Goal: Task Accomplishment & Management: Complete application form

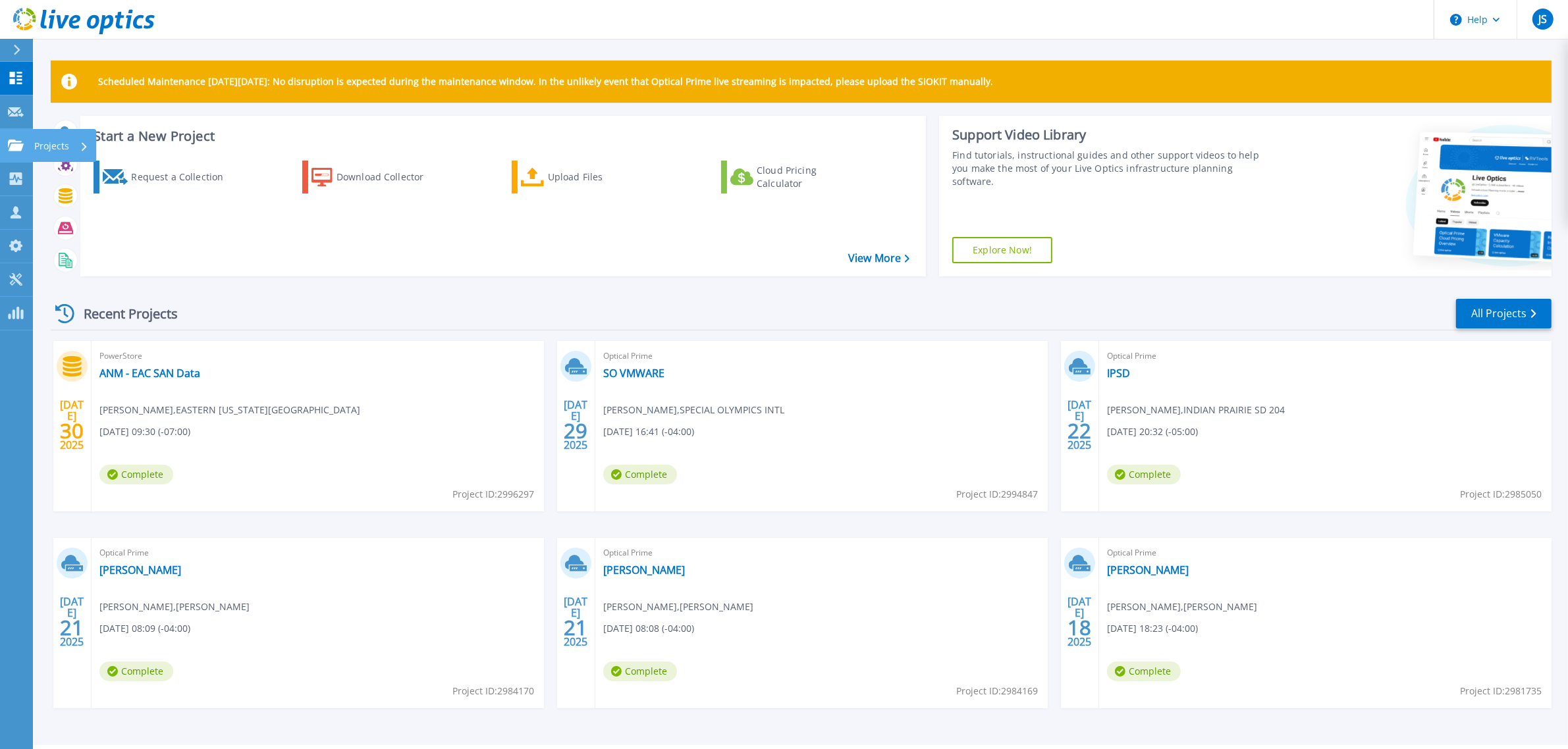
click at [17, 139] on icon at bounding box center [15, 145] width 16 height 12
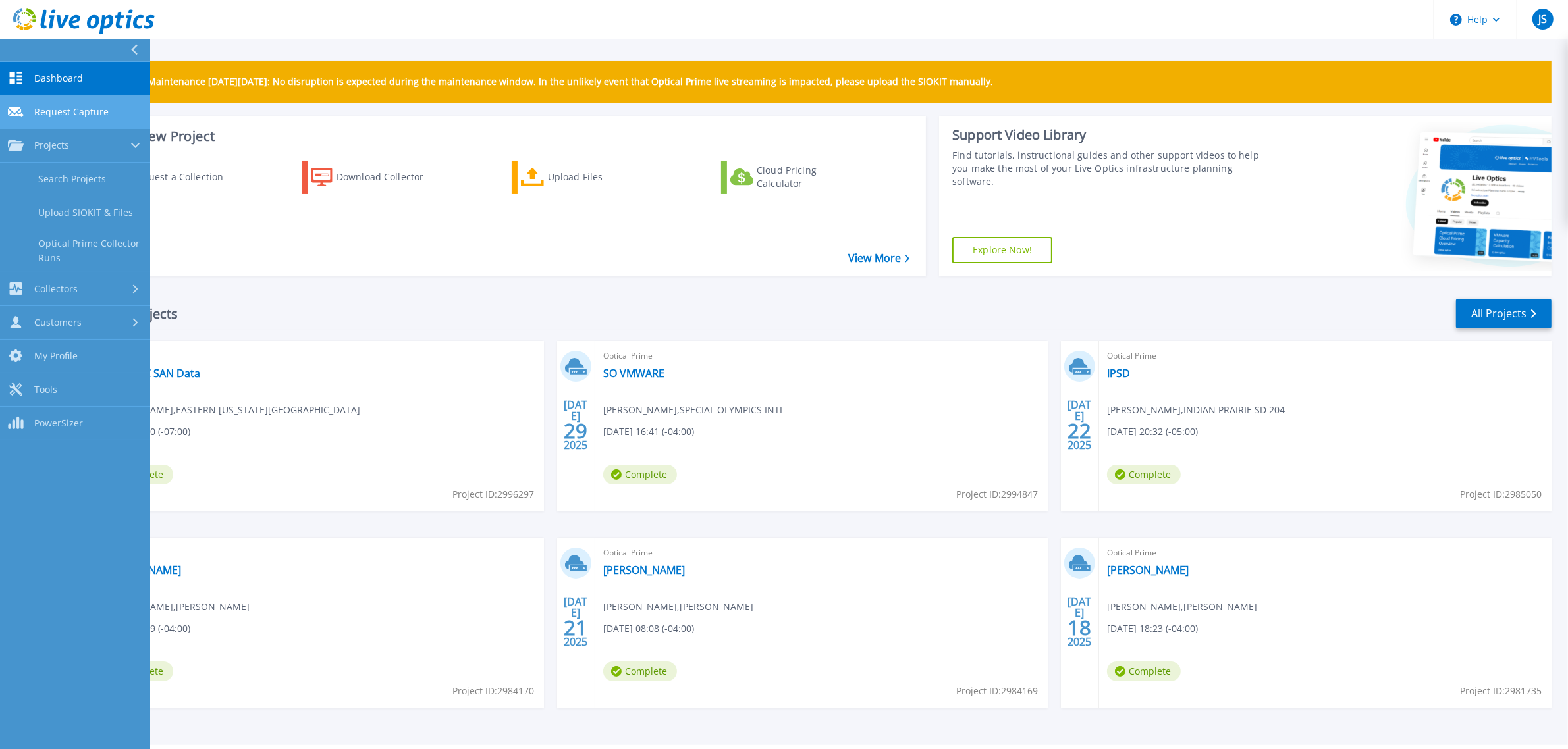
click at [51, 109] on span "Request Capture" at bounding box center [71, 112] width 75 height 12
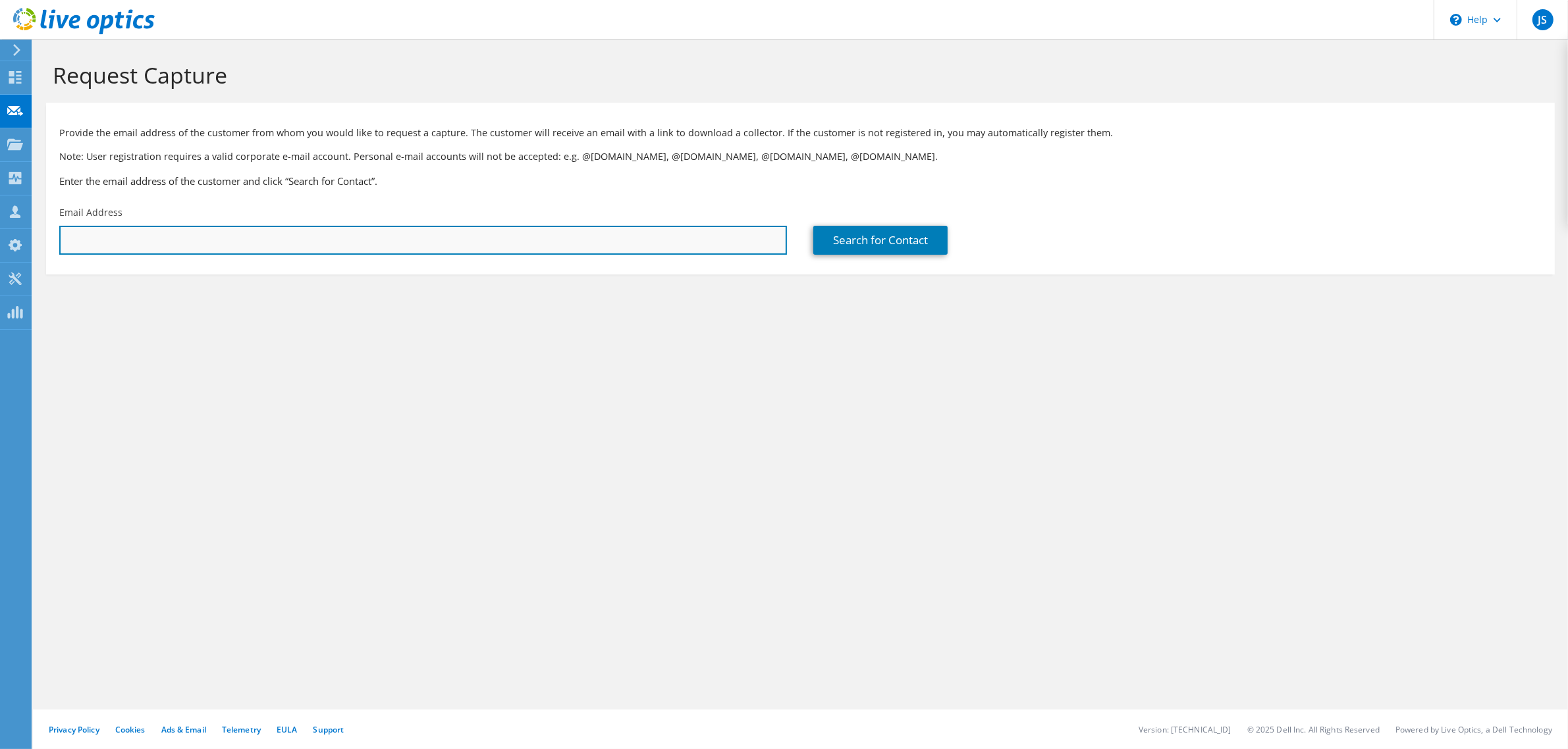
click at [168, 235] on input "text" at bounding box center [423, 240] width 727 height 29
click at [162, 238] on input "text" at bounding box center [423, 240] width 727 height 29
type input "mseidl@synergytaste.com"
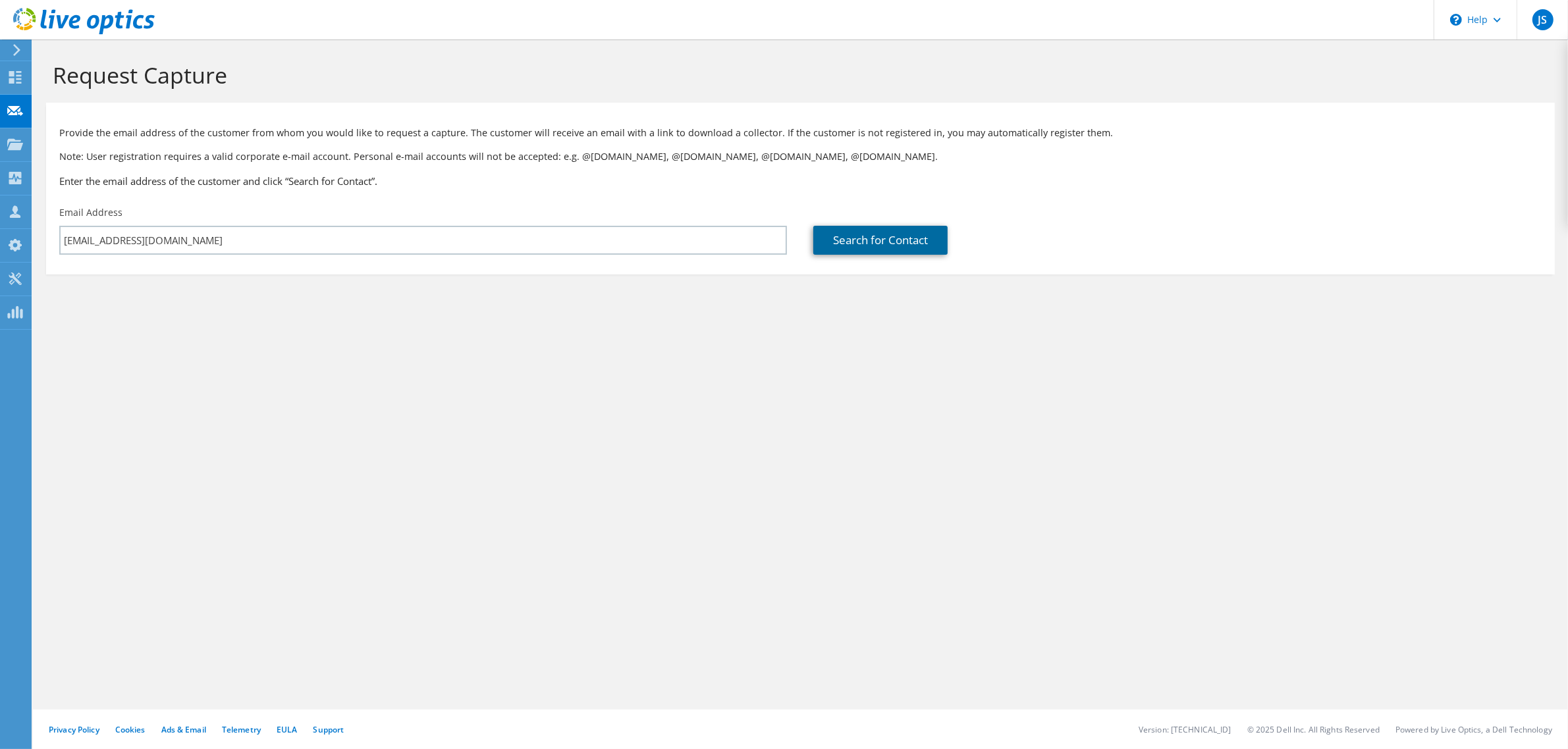
click at [871, 236] on link "Search for Contact" at bounding box center [880, 240] width 134 height 29
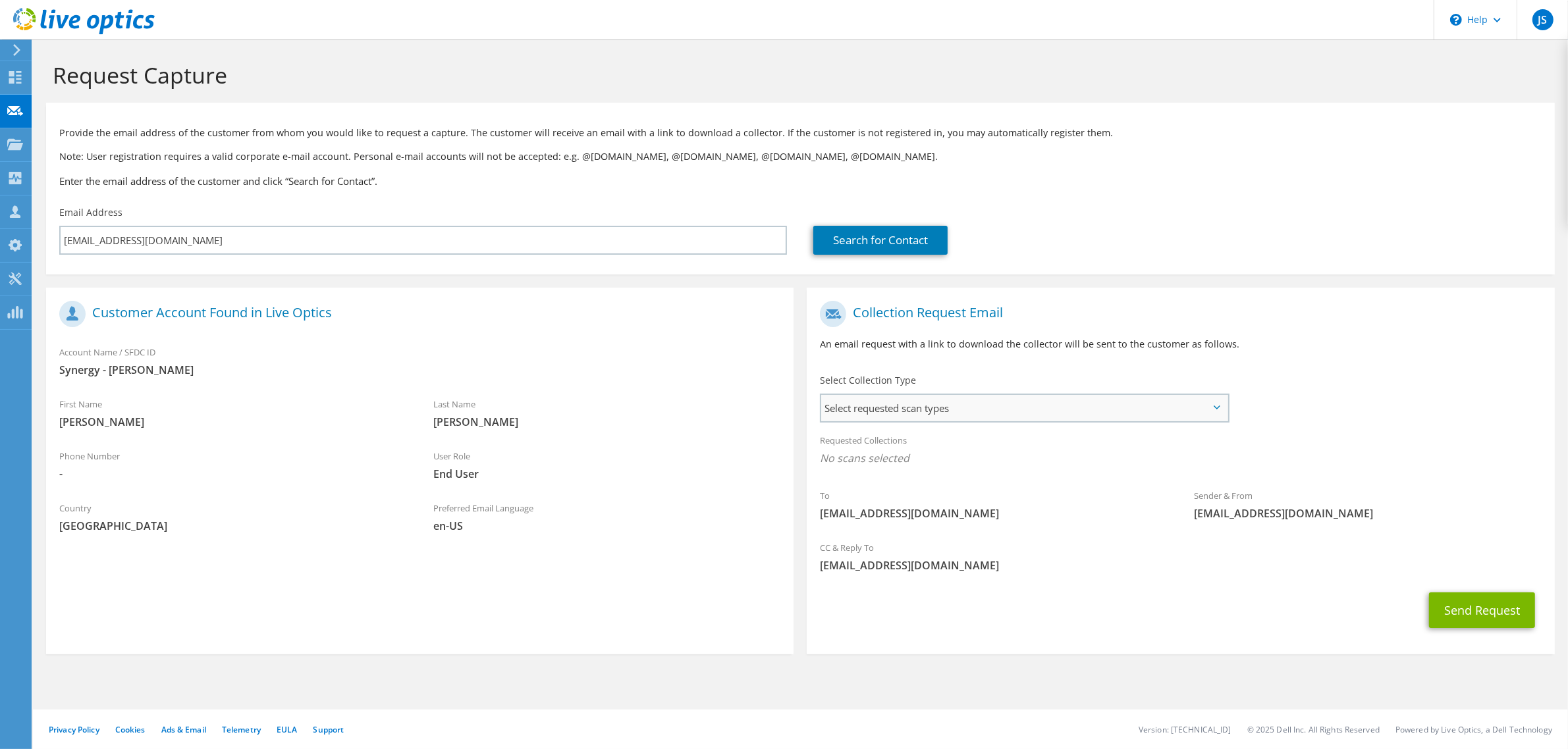
click at [968, 406] on span "Select requested scan types" at bounding box center [1024, 408] width 406 height 26
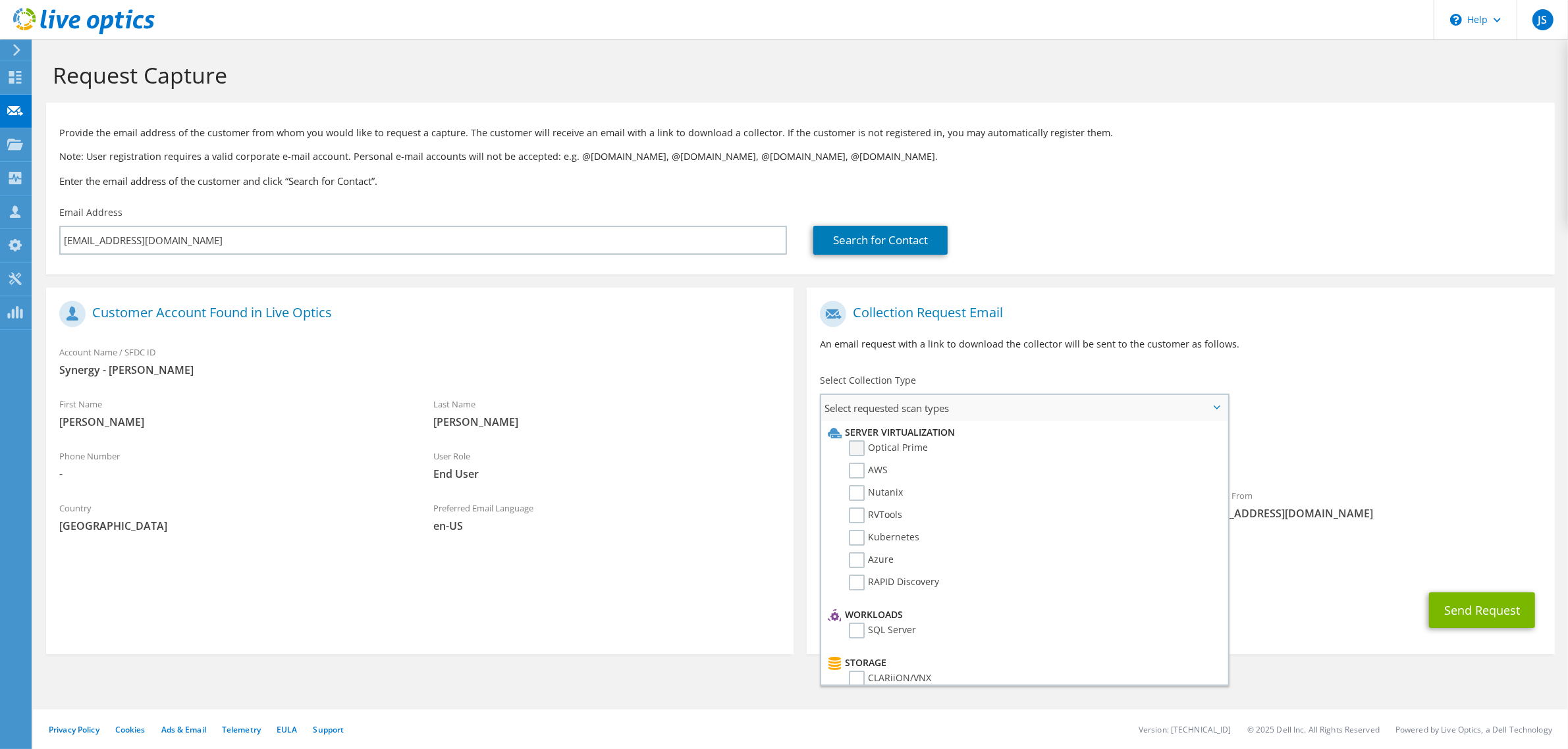
click at [857, 448] on label "Optical Prime" at bounding box center [888, 448] width 79 height 16
click at [0, 0] on input "Optical Prime" at bounding box center [0, 0] width 0 height 0
click at [1483, 622] on button "Send Request" at bounding box center [1482, 614] width 106 height 35
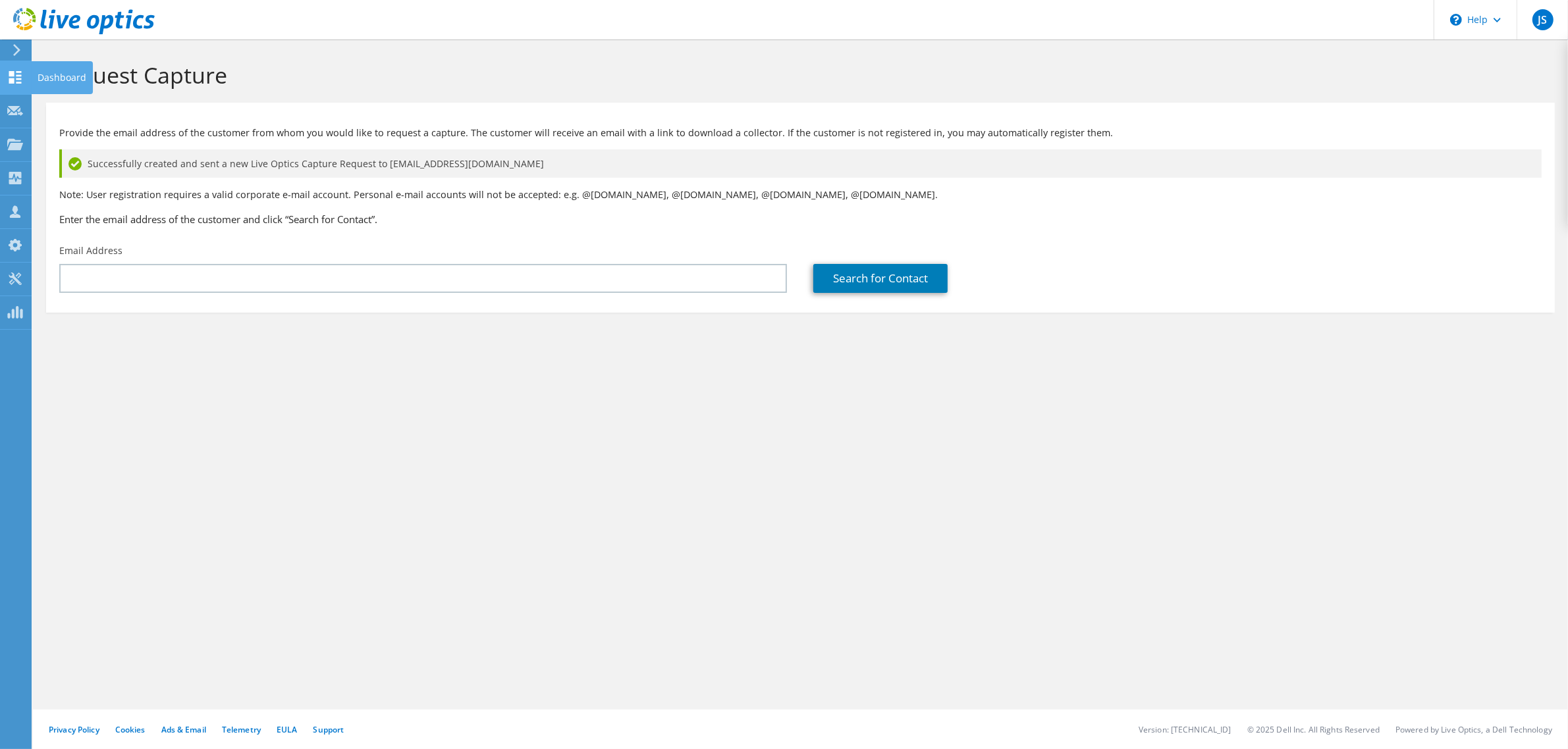
click at [20, 76] on icon at bounding box center [15, 77] width 16 height 12
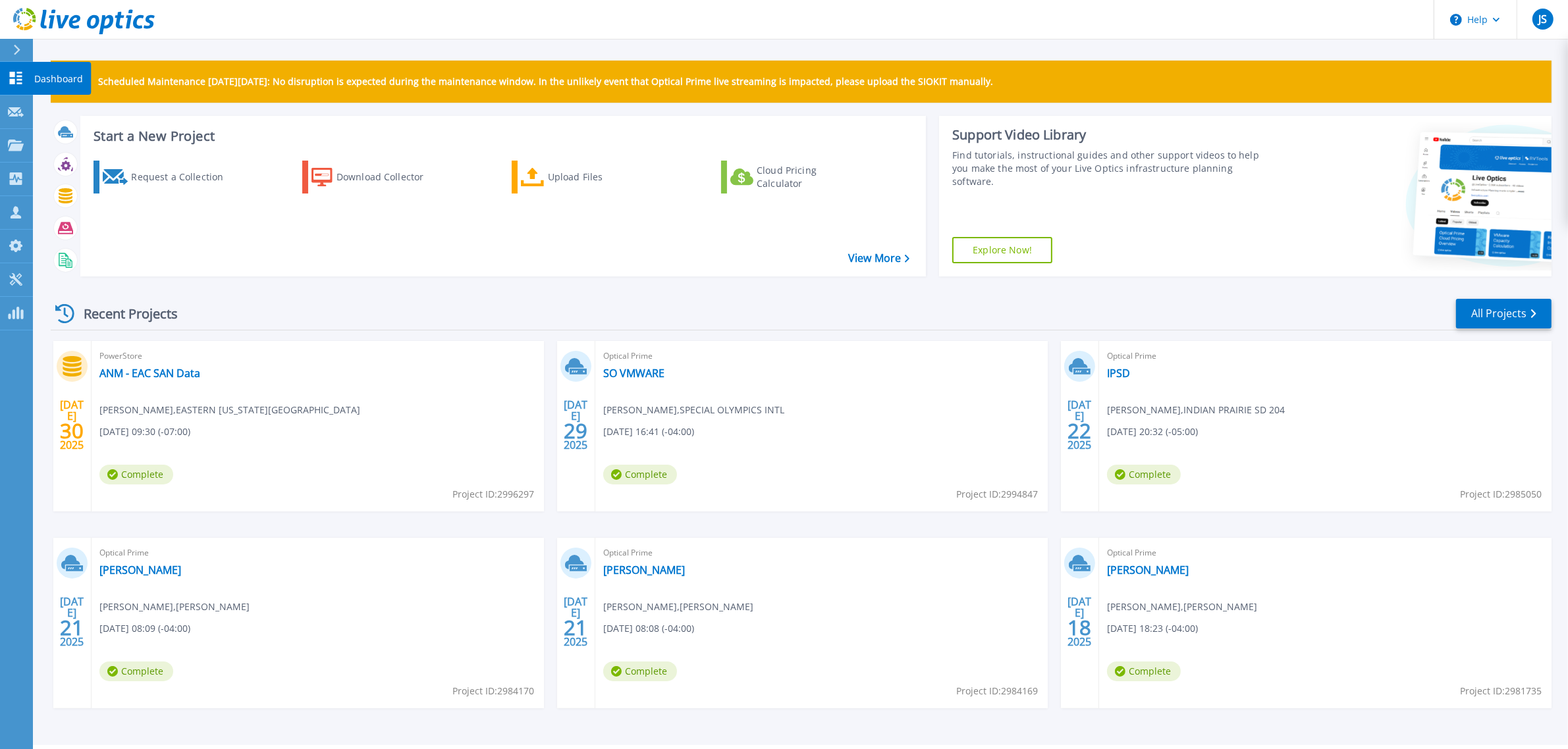
click at [27, 79] on link "Dashboard Dashboard" at bounding box center [16, 79] width 33 height 34
click at [175, 373] on link "ANM - EAC SAN Data" at bounding box center [149, 373] width 101 height 13
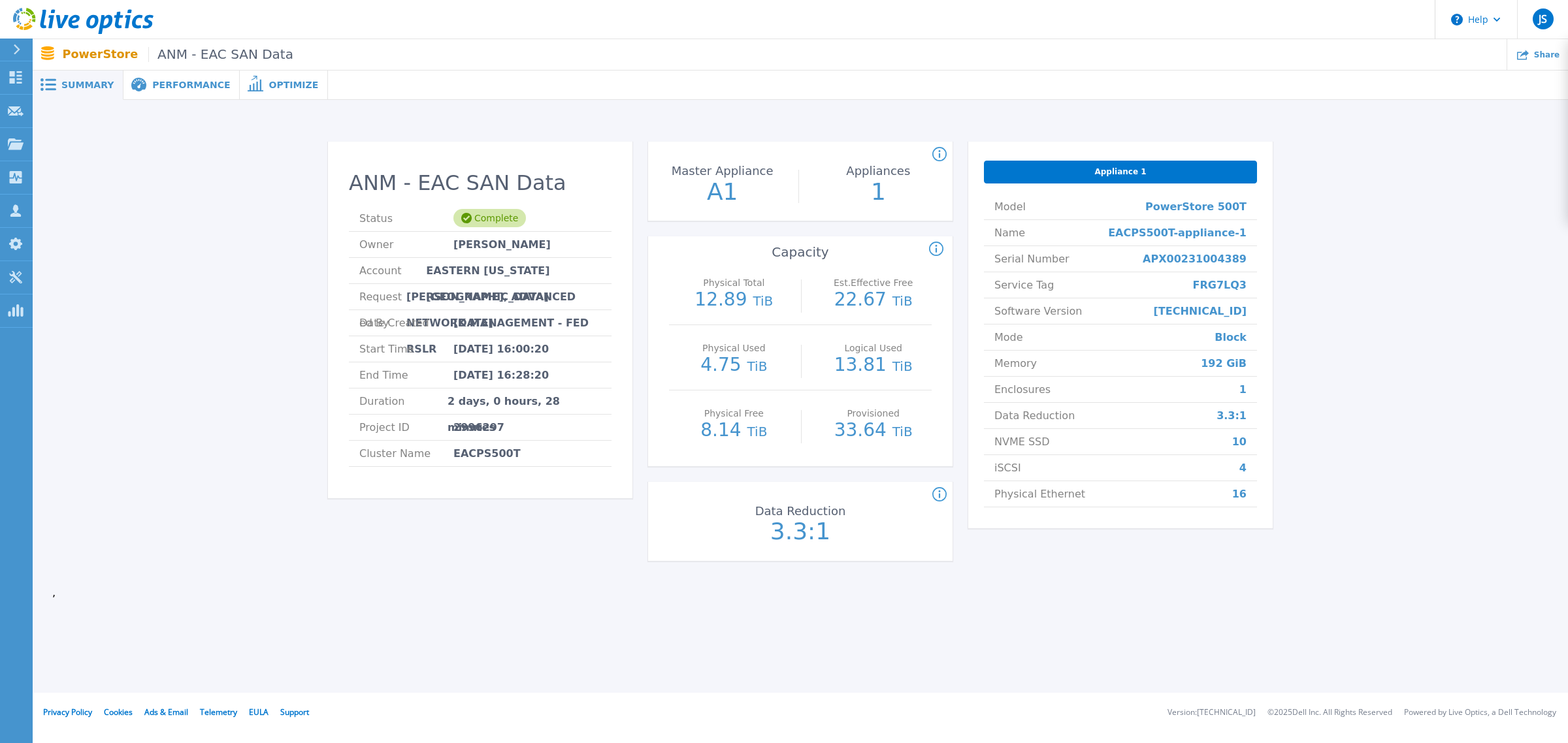
click at [181, 83] on span "Performance" at bounding box center [191, 85] width 78 height 9
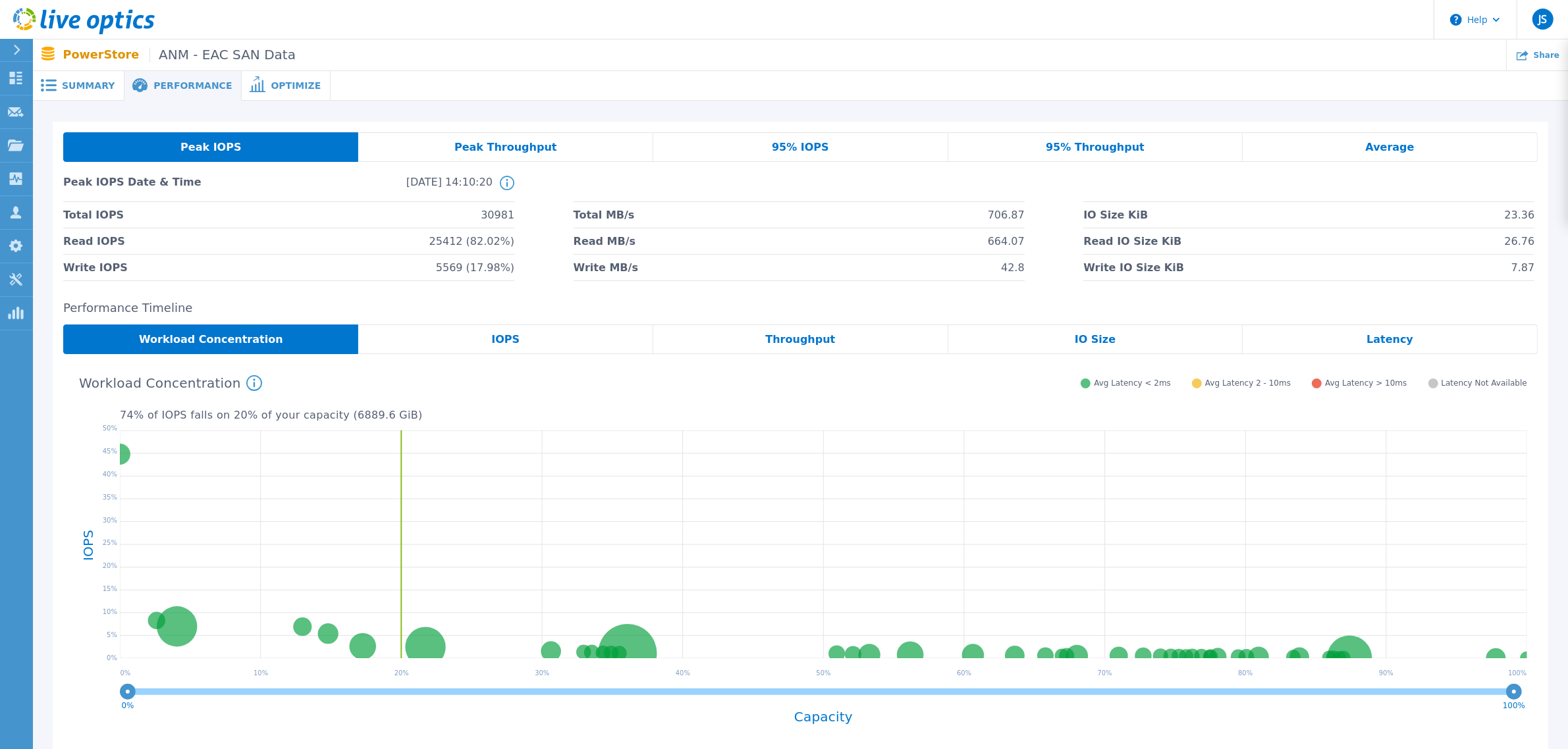
click at [271, 84] on span "Optimize" at bounding box center [296, 85] width 50 height 9
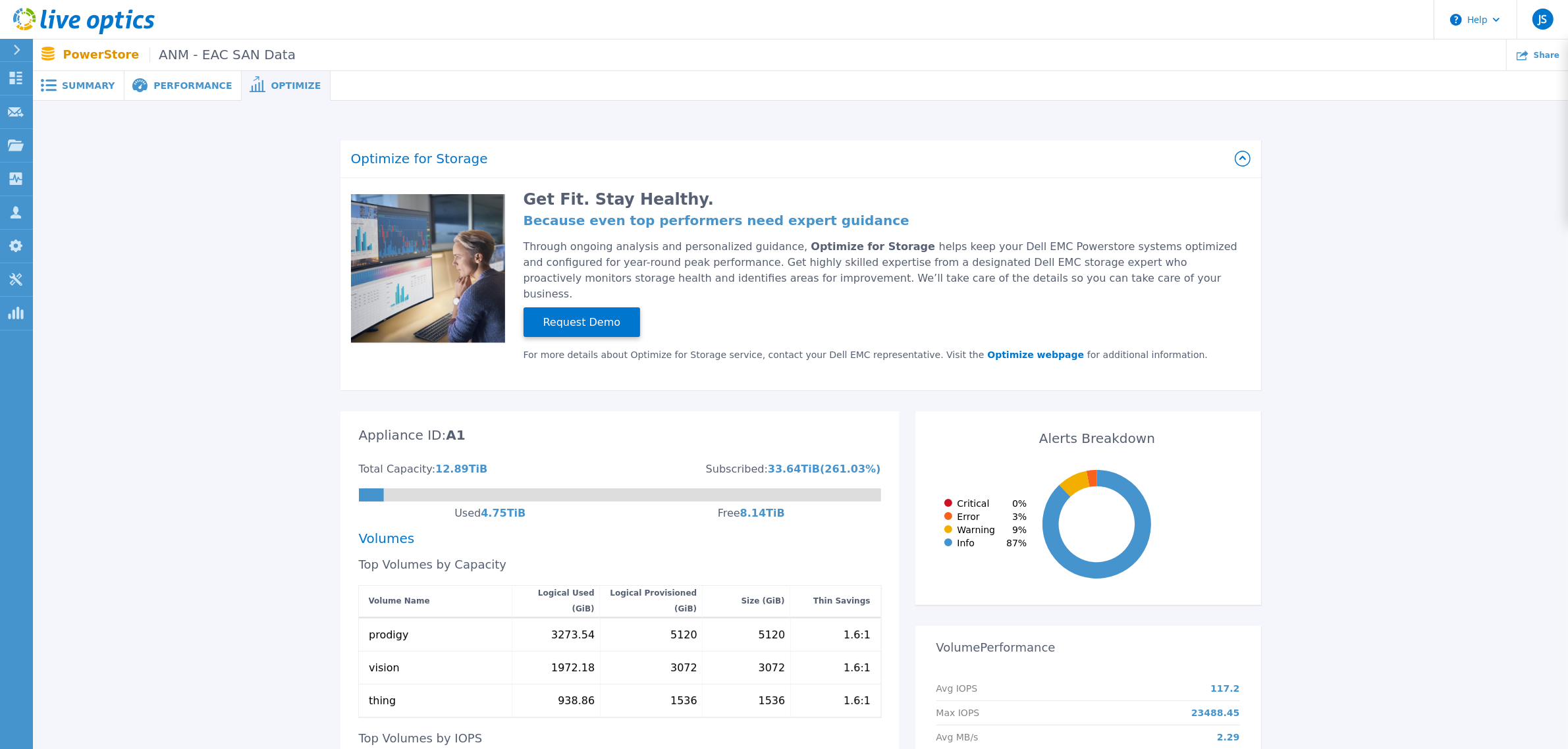
click at [204, 86] on span "Performance" at bounding box center [192, 85] width 79 height 9
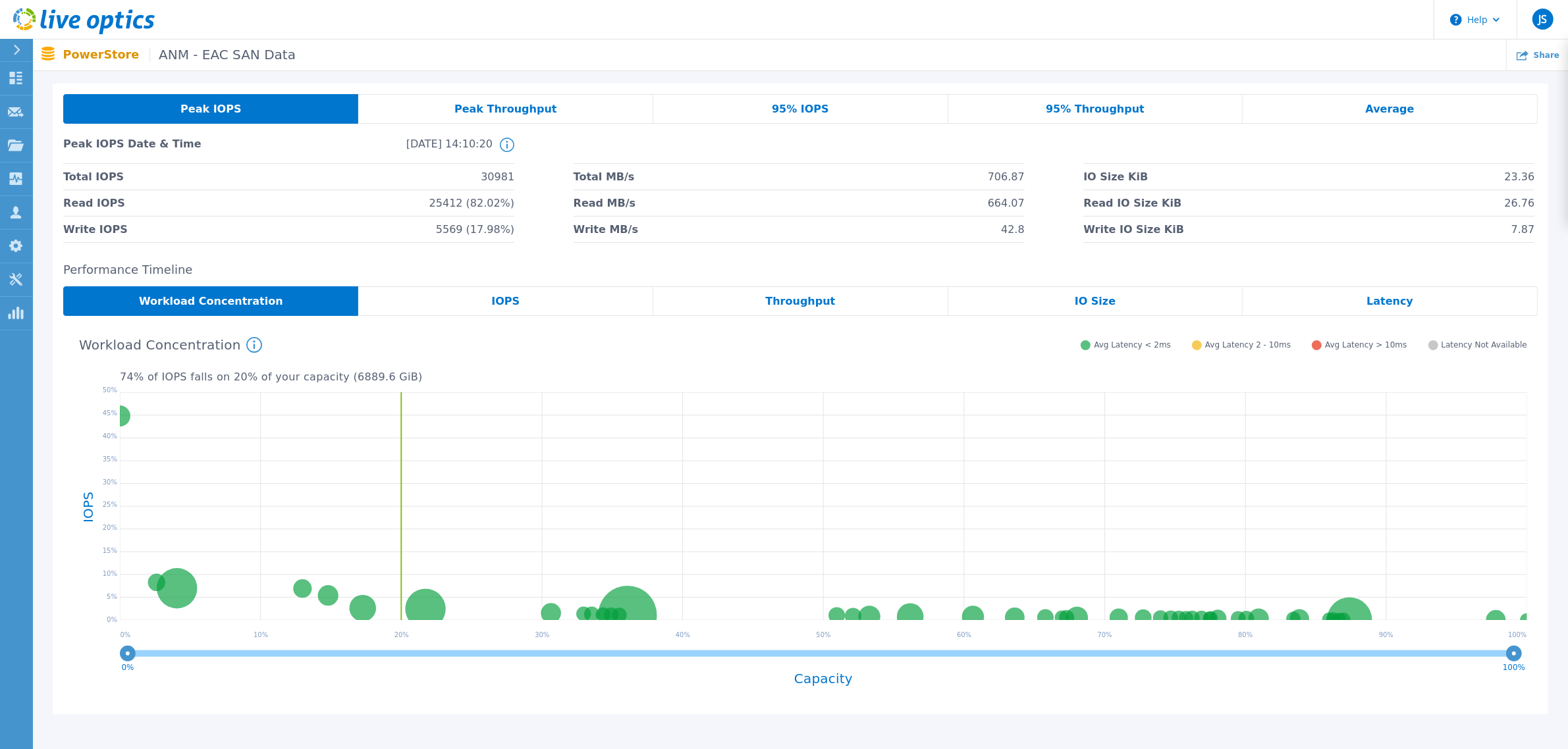
scroll to position [130, 0]
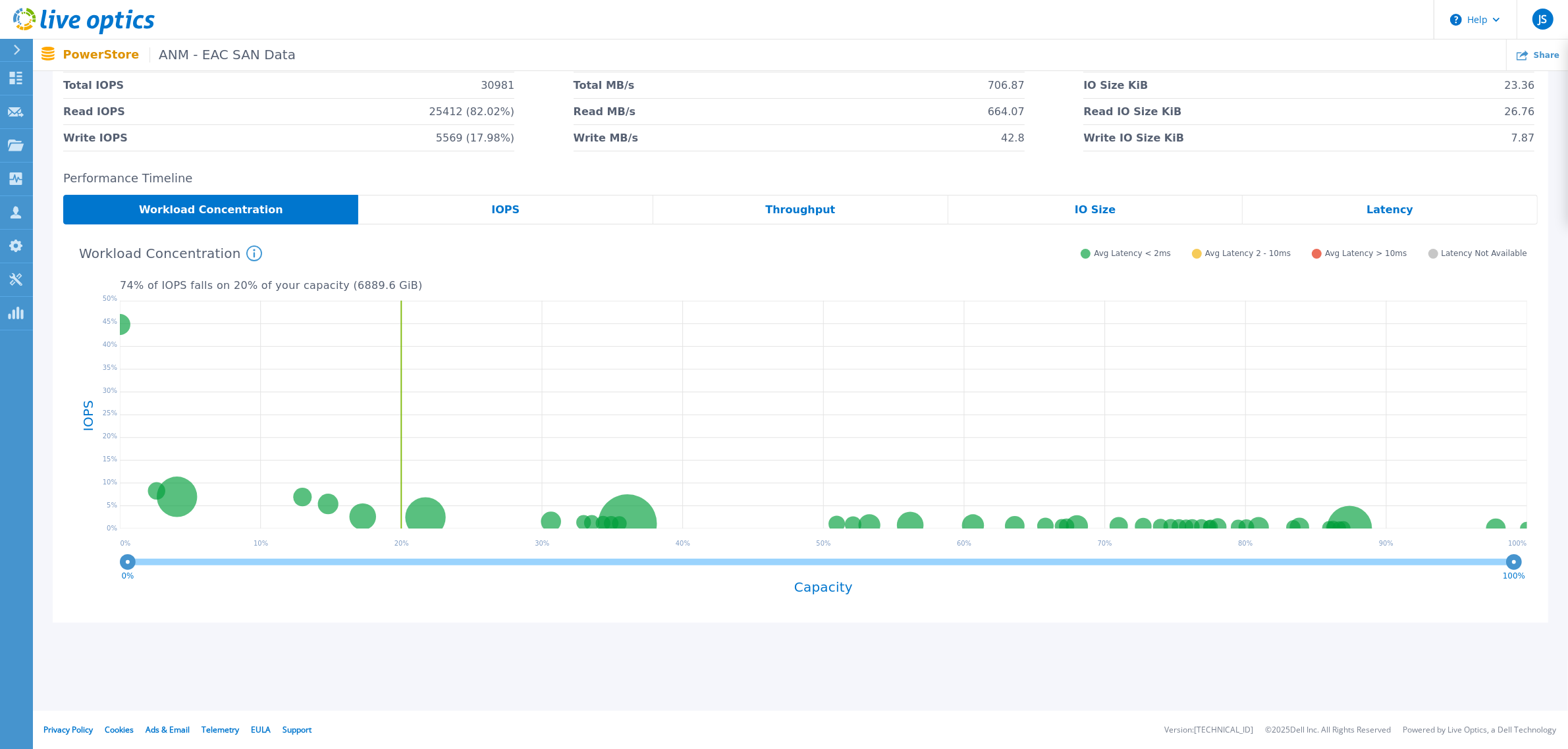
click at [815, 212] on span "Throughput" at bounding box center [800, 210] width 70 height 11
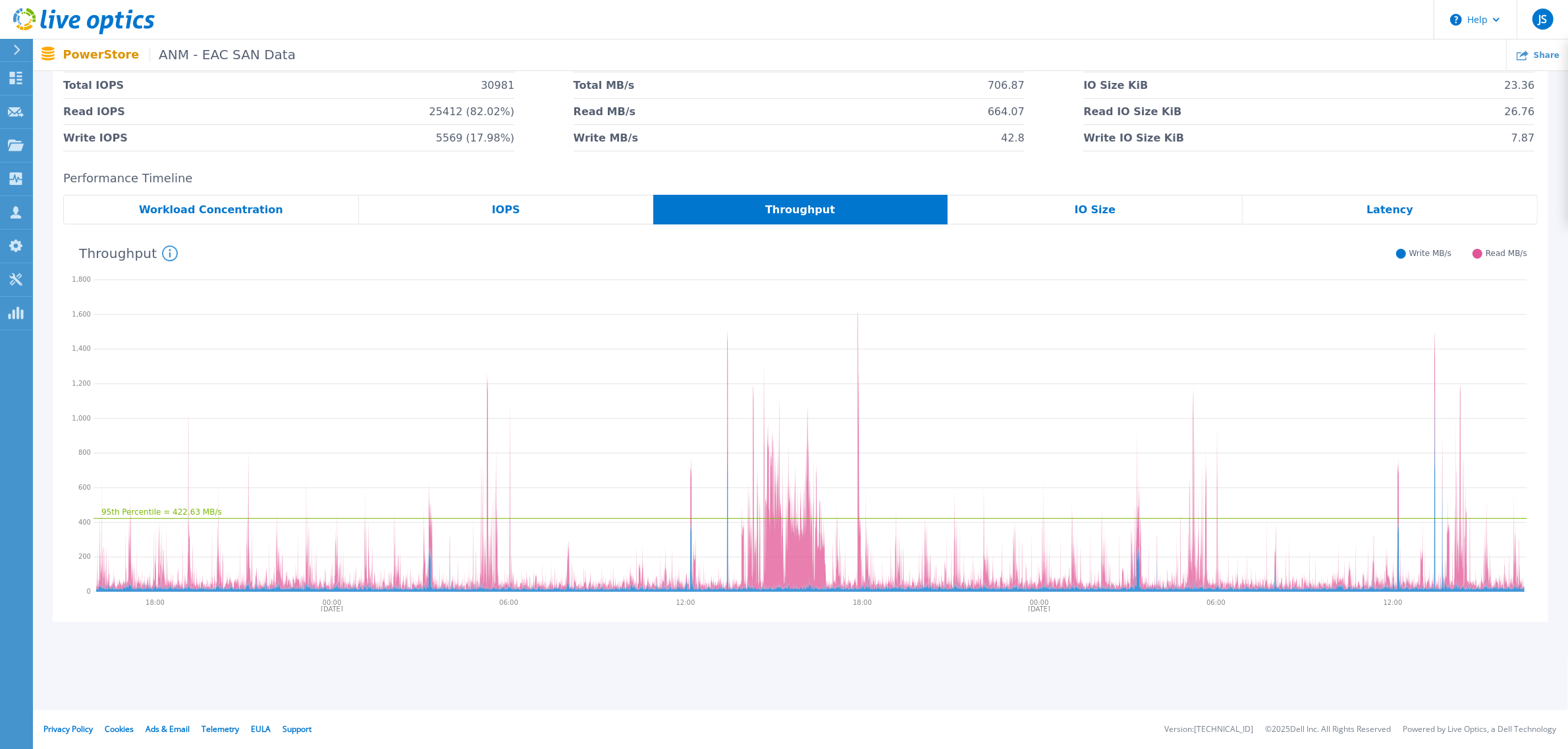
scroll to position [129, 0]
click at [1077, 202] on div "IO Size" at bounding box center [1095, 210] width 295 height 29
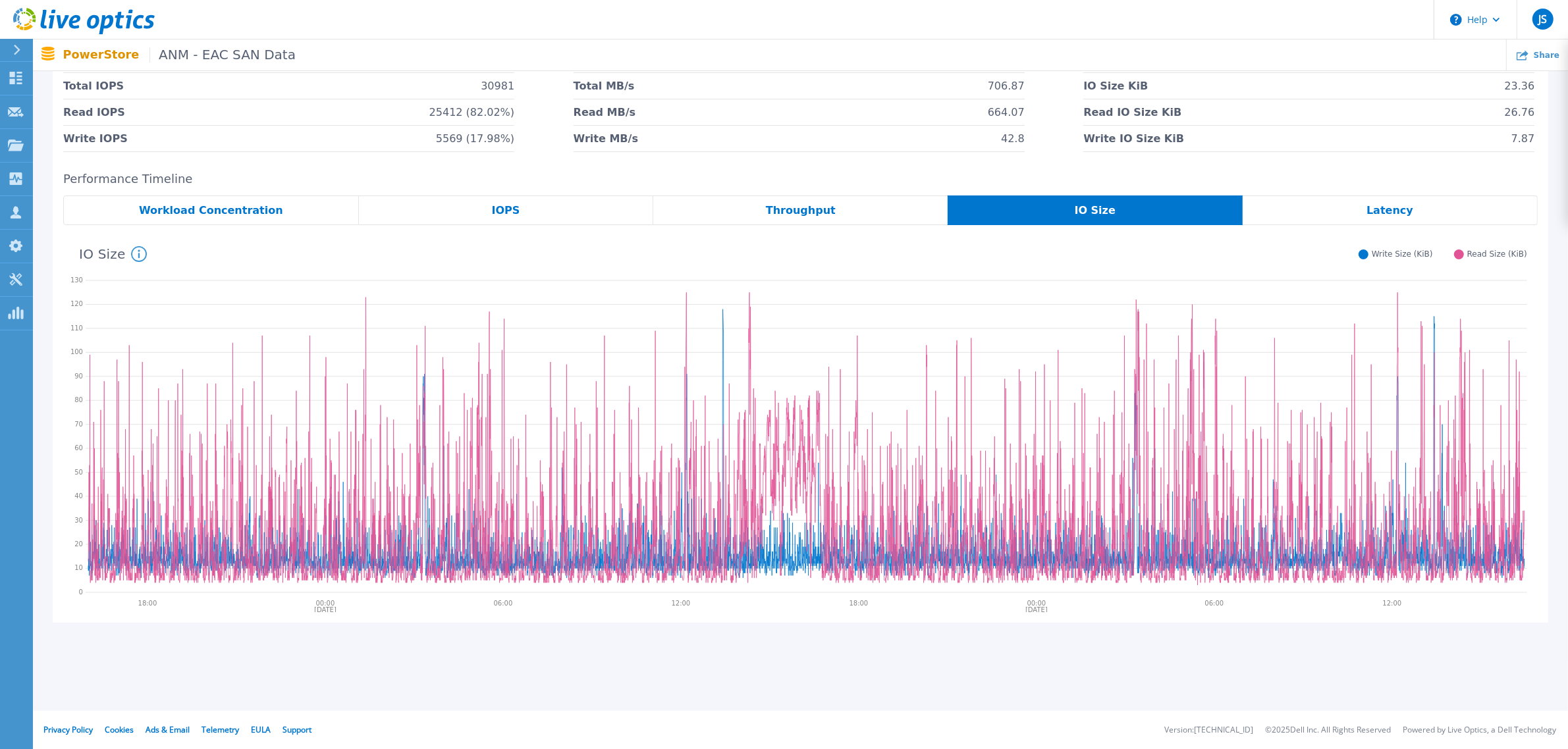
click at [1399, 214] on span "Latency" at bounding box center [1389, 211] width 47 height 11
